Goal: Information Seeking & Learning: Learn about a topic

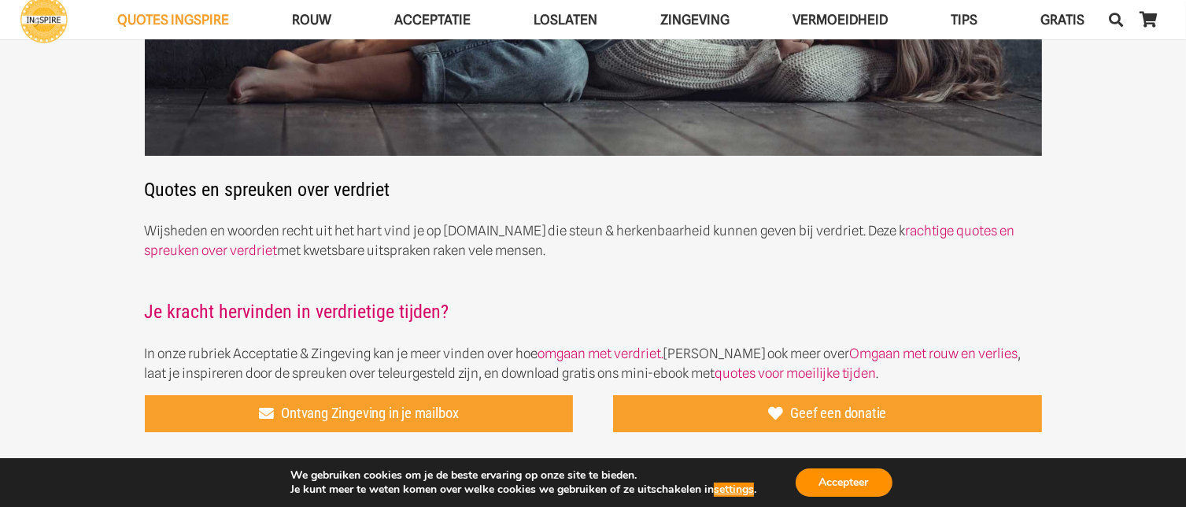
scroll to position [276, 0]
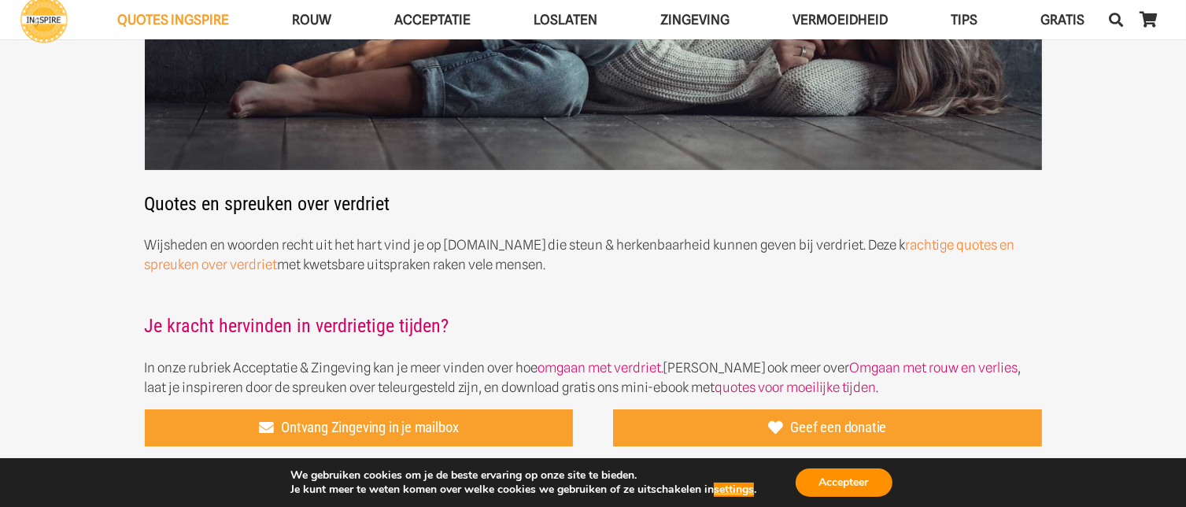
click at [894, 241] on link "rachtige quotes en spreuken over verdriet" at bounding box center [580, 254] width 871 height 35
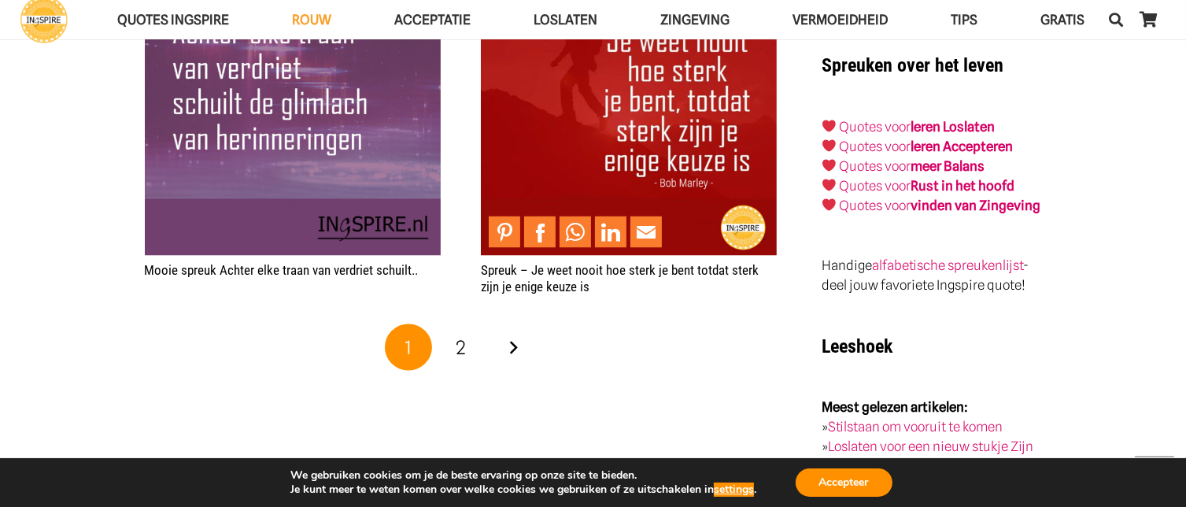
scroll to position [2676, 0]
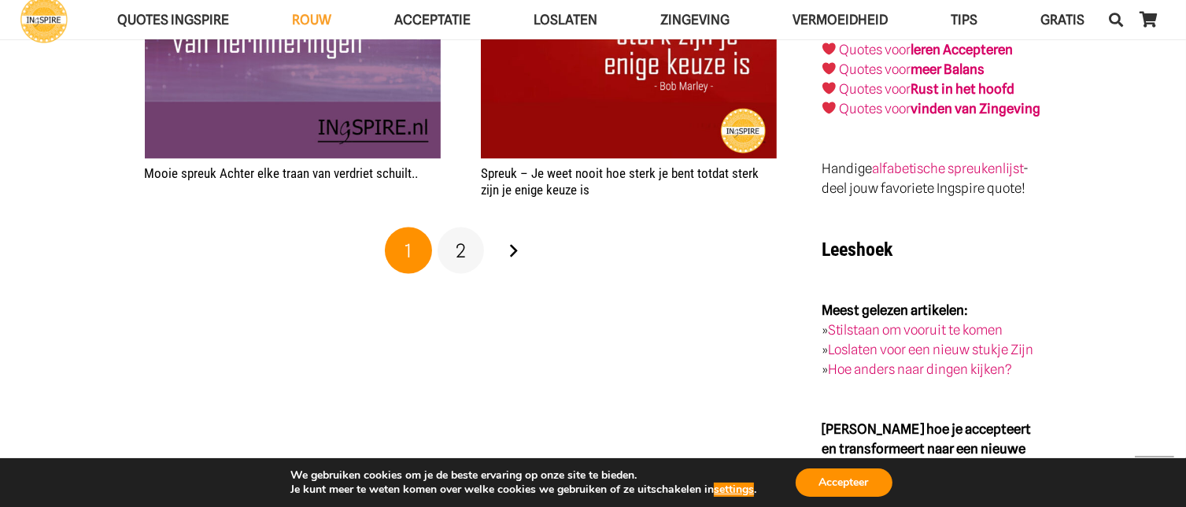
click at [453, 254] on link "2" at bounding box center [461, 250] width 47 height 47
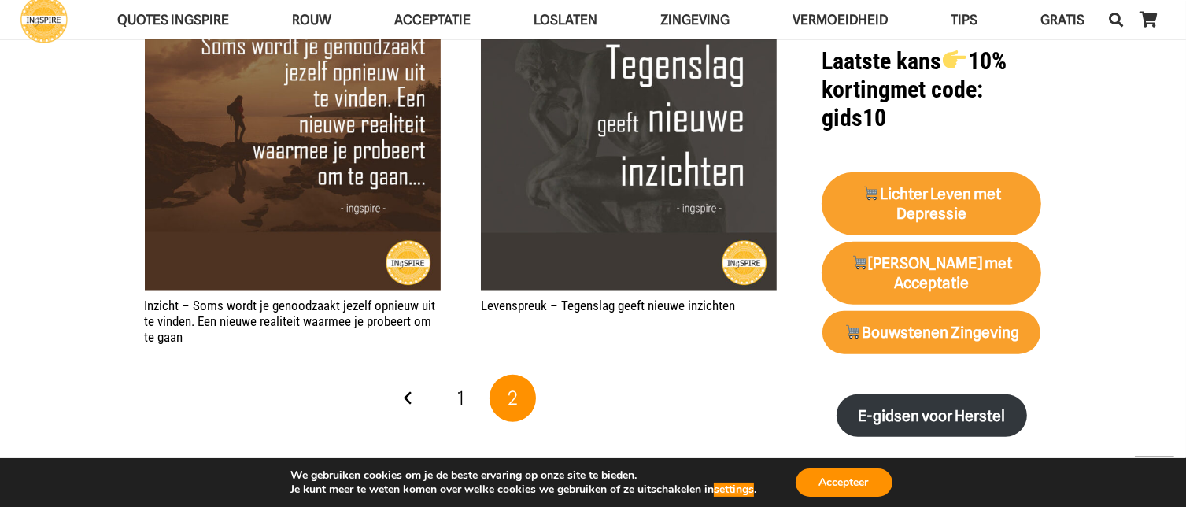
scroll to position [1319, 0]
